Goal: Information Seeking & Learning: Learn about a topic

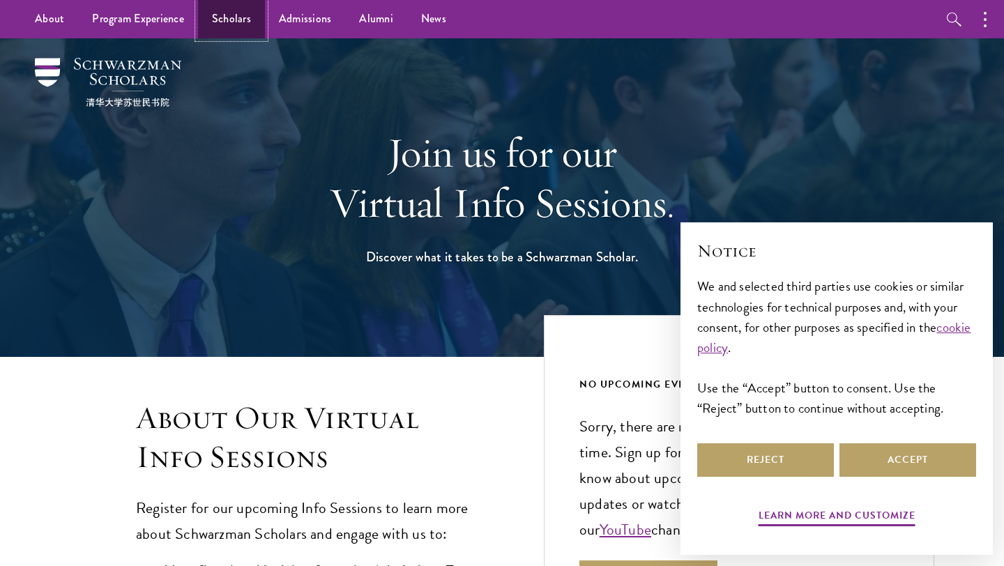
click at [250, 17] on link "Scholars" at bounding box center [231, 19] width 67 height 38
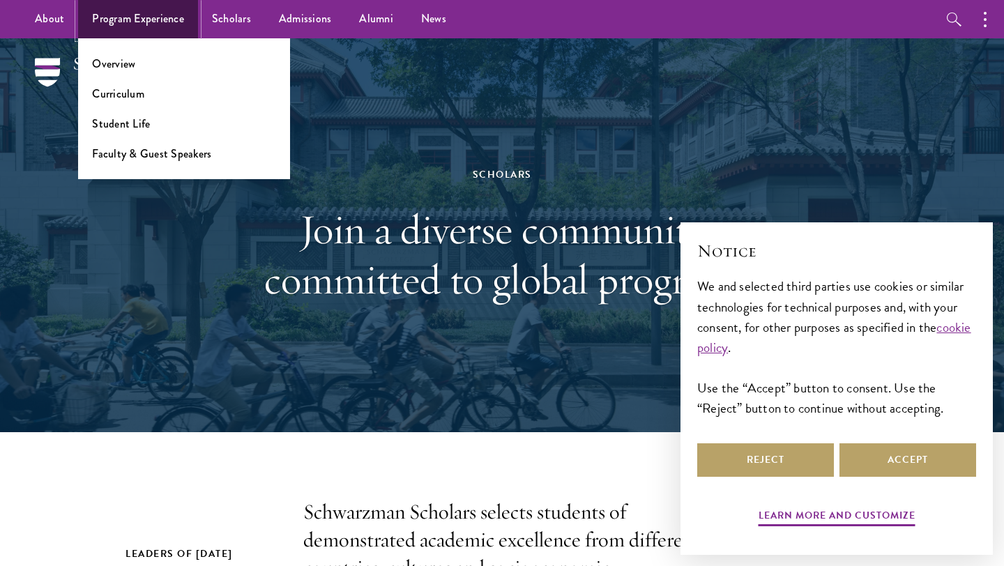
click at [144, 17] on link "Program Experience" at bounding box center [138, 19] width 120 height 38
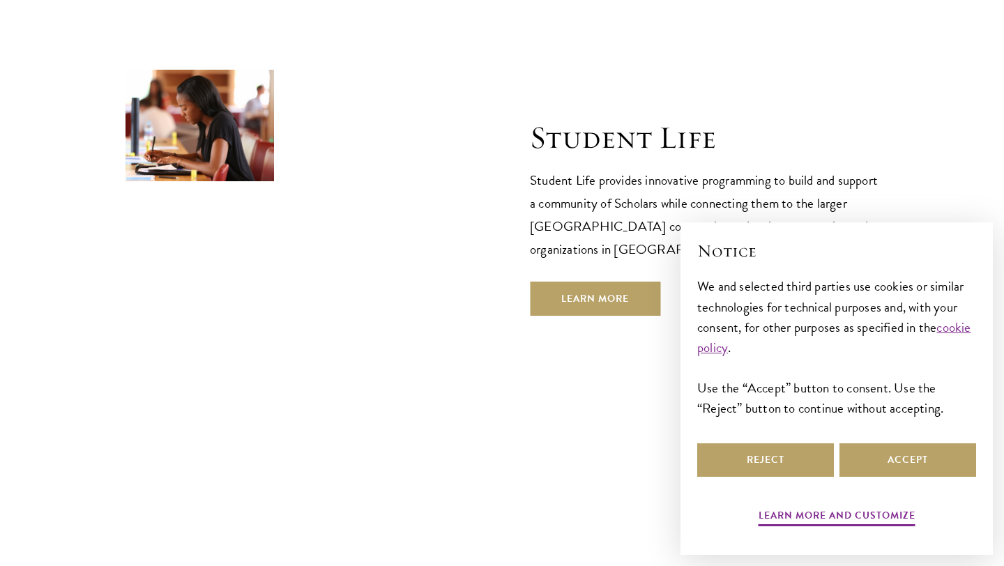
scroll to position [4611, 0]
